Goal: Information Seeking & Learning: Learn about a topic

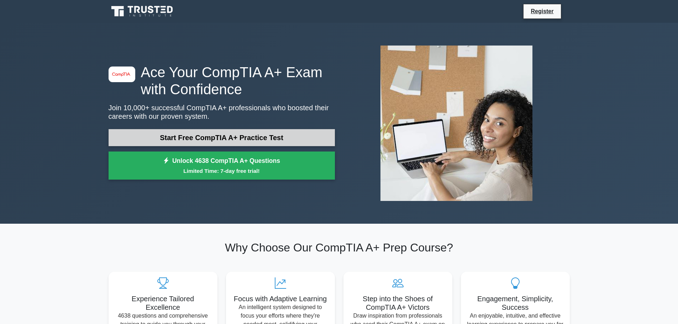
click at [242, 136] on link "Start Free CompTIA A+ Practice Test" at bounding box center [221, 137] width 226 height 17
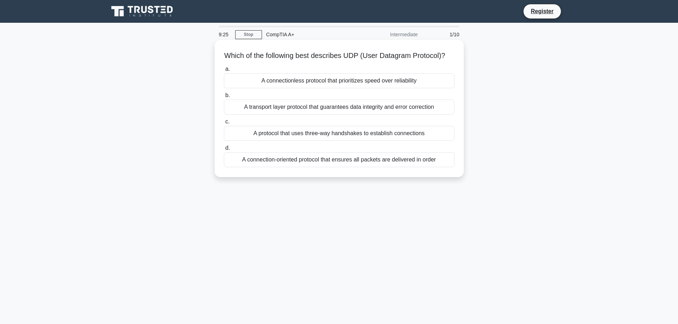
click at [384, 88] on div "A connectionless protocol that prioritizes speed over reliability" at bounding box center [339, 80] width 231 height 15
click at [224, 72] on input "a. A connectionless protocol that prioritizes speed over reliability" at bounding box center [224, 69] width 0 height 5
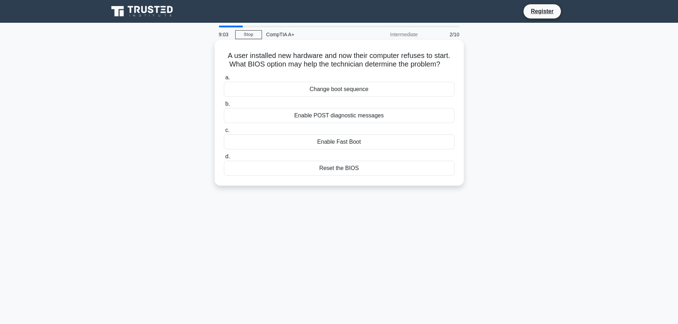
click at [362, 90] on div "Change boot sequence" at bounding box center [339, 89] width 231 height 15
click at [224, 80] on input "a. Change boot sequence" at bounding box center [224, 77] width 0 height 5
click at [344, 144] on div "Resize the partition containing the new OS" at bounding box center [339, 141] width 231 height 15
click at [224, 133] on input "c. Resize the partition containing the new OS" at bounding box center [224, 130] width 0 height 5
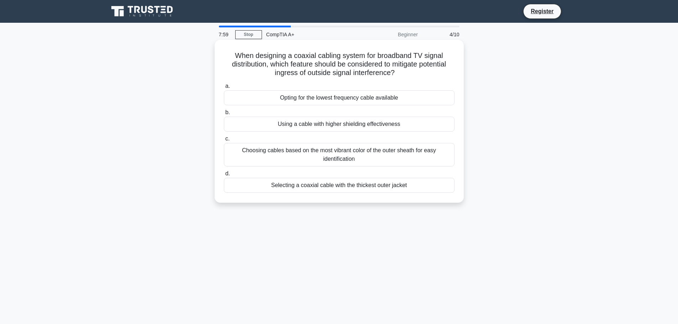
click at [329, 124] on div "Using a cable with higher shielding effectiveness" at bounding box center [339, 124] width 231 height 15
click at [224, 115] on input "b. Using a cable with higher shielding effectiveness" at bounding box center [224, 112] width 0 height 5
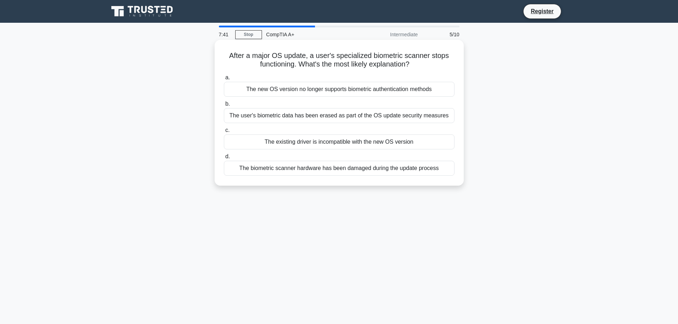
click at [316, 141] on div "The existing driver is incompatible with the new OS version" at bounding box center [339, 141] width 231 height 15
click at [224, 133] on input "c. The existing driver is incompatible with the new OS version" at bounding box center [224, 130] width 0 height 5
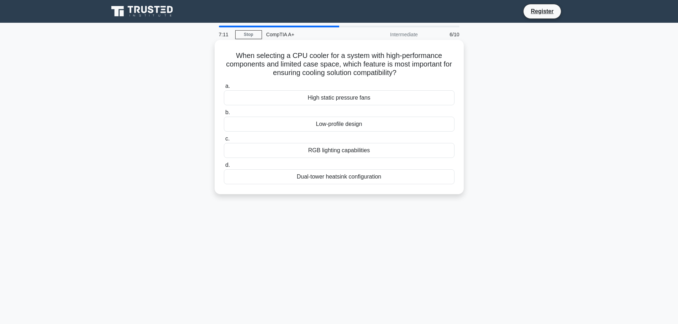
click at [334, 128] on div "Low-profile design" at bounding box center [339, 124] width 231 height 15
click at [224, 115] on input "b. Low-profile design" at bounding box center [224, 112] width 0 height 5
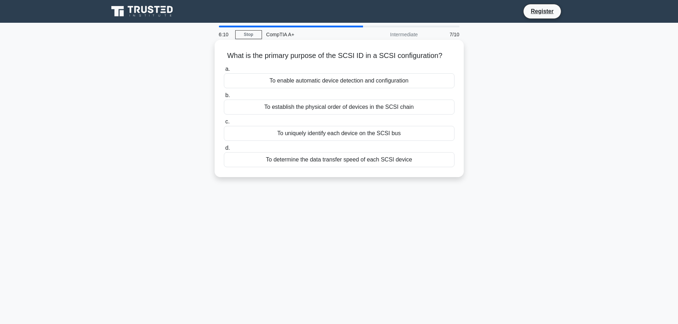
click at [390, 133] on div "To uniquely identify each device on the SCSI bus" at bounding box center [339, 133] width 231 height 15
click at [224, 124] on input "c. To uniquely identify each device on the SCSI bus" at bounding box center [224, 122] width 0 height 5
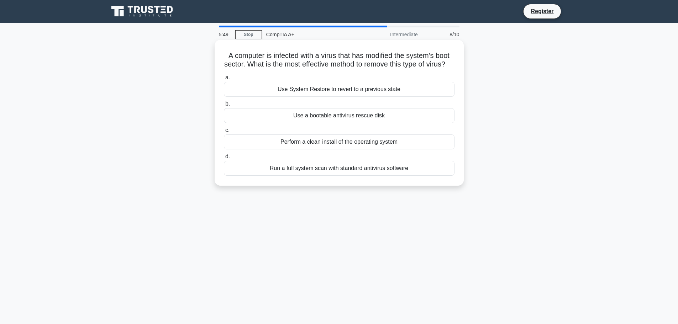
click at [361, 97] on div "Use System Restore to revert to a previous state" at bounding box center [339, 89] width 231 height 15
click at [224, 80] on input "a. Use System Restore to revert to a previous state" at bounding box center [224, 77] width 0 height 5
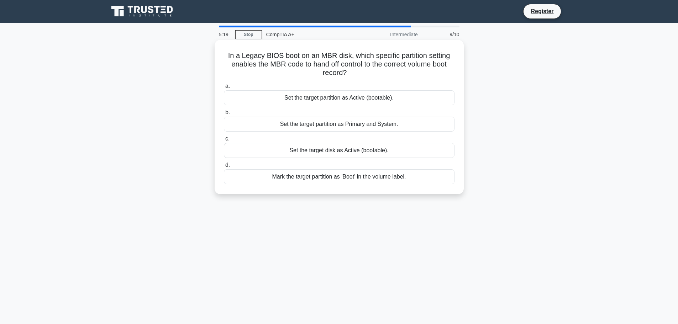
drag, startPoint x: 224, startPoint y: 55, endPoint x: 347, endPoint y: 76, distance: 124.5
click at [347, 76] on h5 "In a Legacy BIOS boot on an MBR disk, which specific partition setting enables …" at bounding box center [339, 64] width 232 height 26
copy h5 "In a Legacy BIOS boot on an MBR disk, which specific partition setting enables …"
click at [352, 101] on div "Set the target partition as Active (bootable)." at bounding box center [339, 97] width 231 height 15
click at [224, 89] on input "a. Set the target partition as Active (bootable)." at bounding box center [224, 86] width 0 height 5
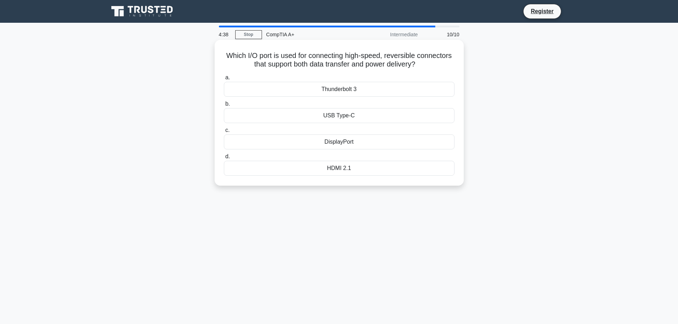
click at [345, 117] on div "USB Type-C" at bounding box center [339, 115] width 231 height 15
click at [224, 106] on input "b. USB Type-C" at bounding box center [224, 104] width 0 height 5
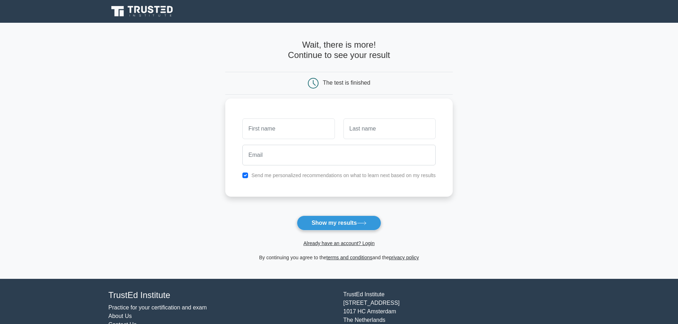
click at [299, 131] on input "text" at bounding box center [288, 128] width 92 height 21
type input "Ion"
click at [364, 132] on input "text" at bounding box center [389, 128] width 92 height 21
type input "Mocanu"
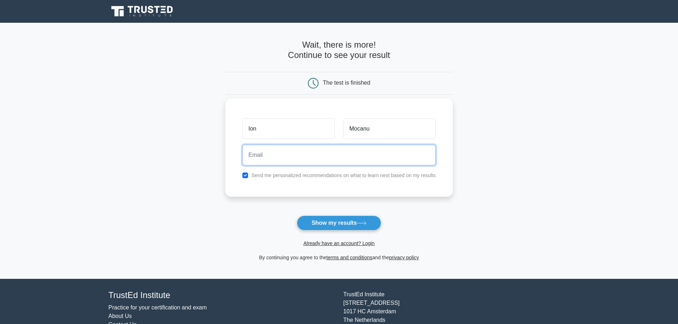
click at [308, 159] on input "email" at bounding box center [338, 155] width 193 height 21
type input "n"
type input "ionmocanunicu@gmail.com"
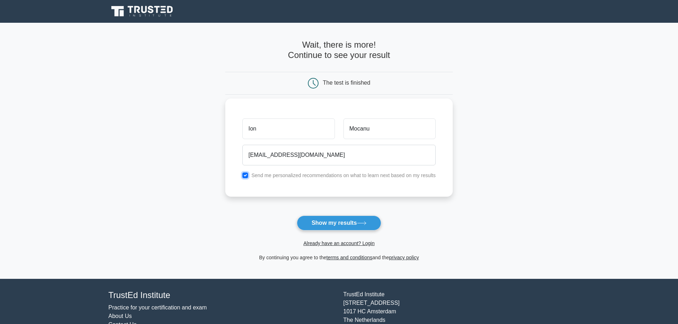
click at [246, 174] on input "checkbox" at bounding box center [245, 176] width 6 height 6
checkbox input "false"
click at [334, 222] on button "Show my results" at bounding box center [339, 223] width 84 height 15
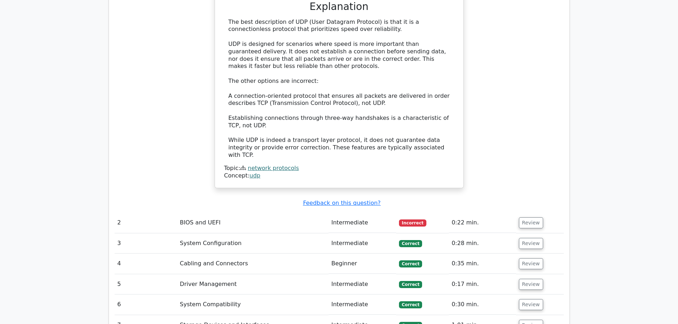
scroll to position [854, 0]
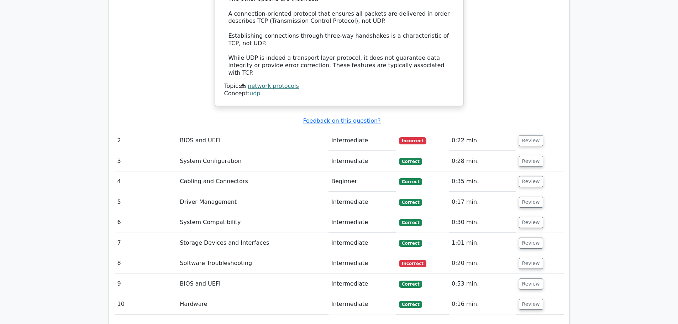
click at [219, 131] on td "BIOS and UEFI" at bounding box center [253, 141] width 152 height 20
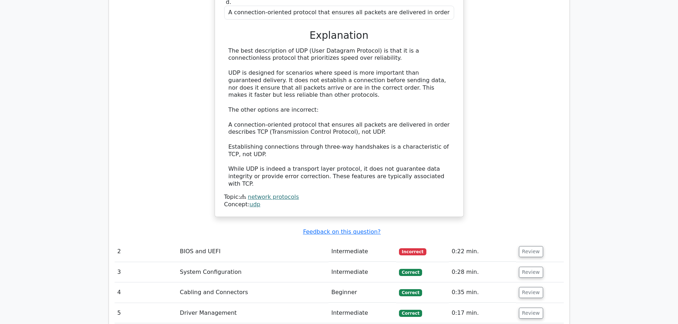
scroll to position [747, 0]
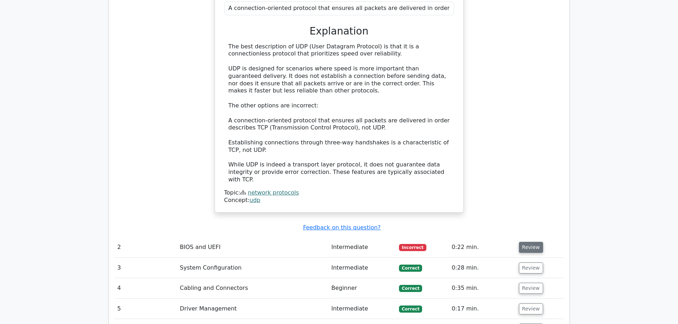
click at [527, 242] on button "Review" at bounding box center [531, 247] width 24 height 11
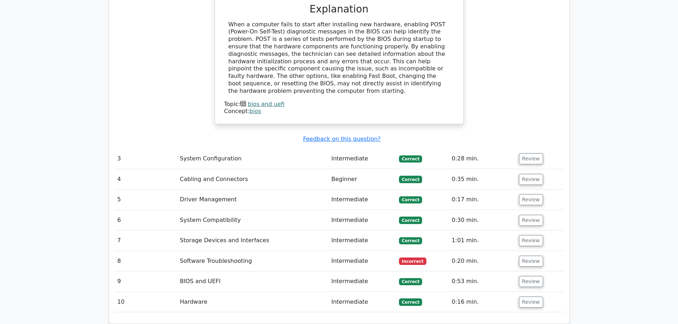
scroll to position [1210, 0]
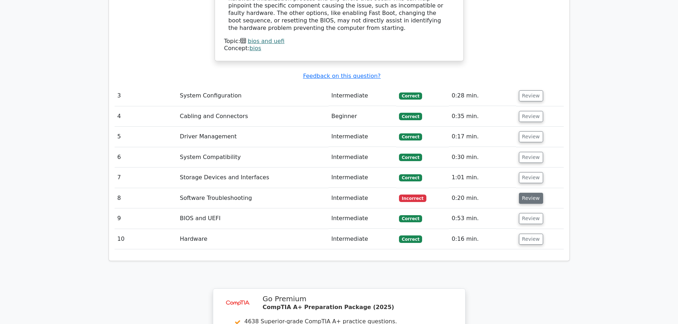
click at [530, 193] on button "Review" at bounding box center [531, 198] width 24 height 11
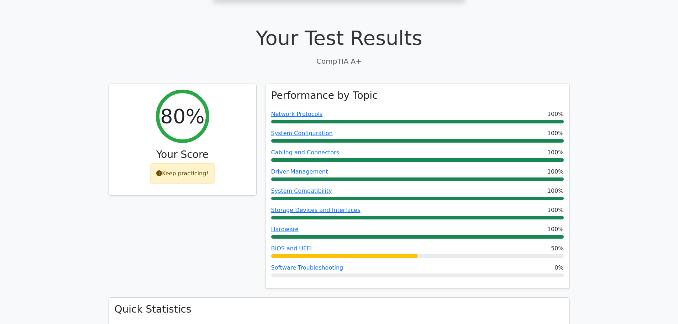
scroll to position [178, 0]
click at [175, 162] on div "Keep practicing!" at bounding box center [182, 172] width 64 height 21
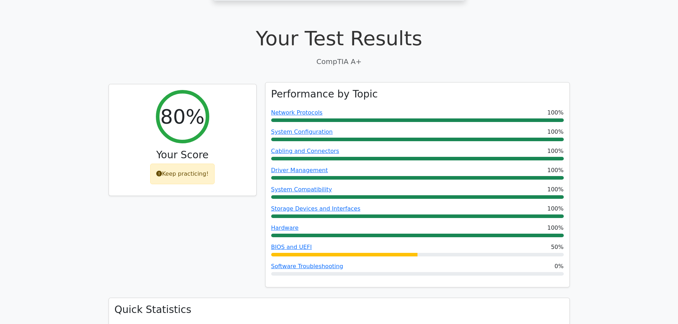
scroll to position [0, 0]
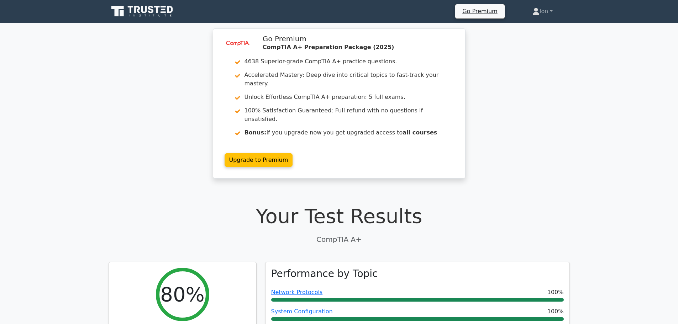
click at [134, 12] on icon at bounding box center [137, 9] width 6 height 7
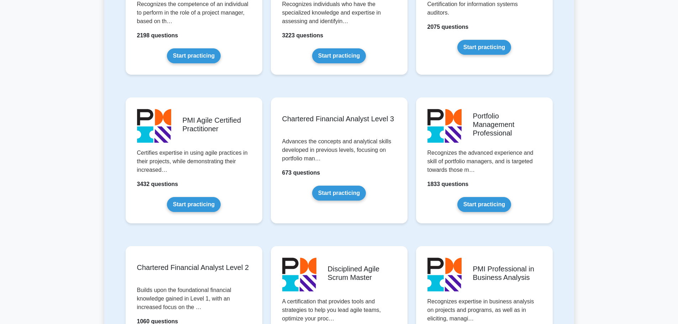
scroll to position [711, 0]
